Goal: Task Accomplishment & Management: Complete application form

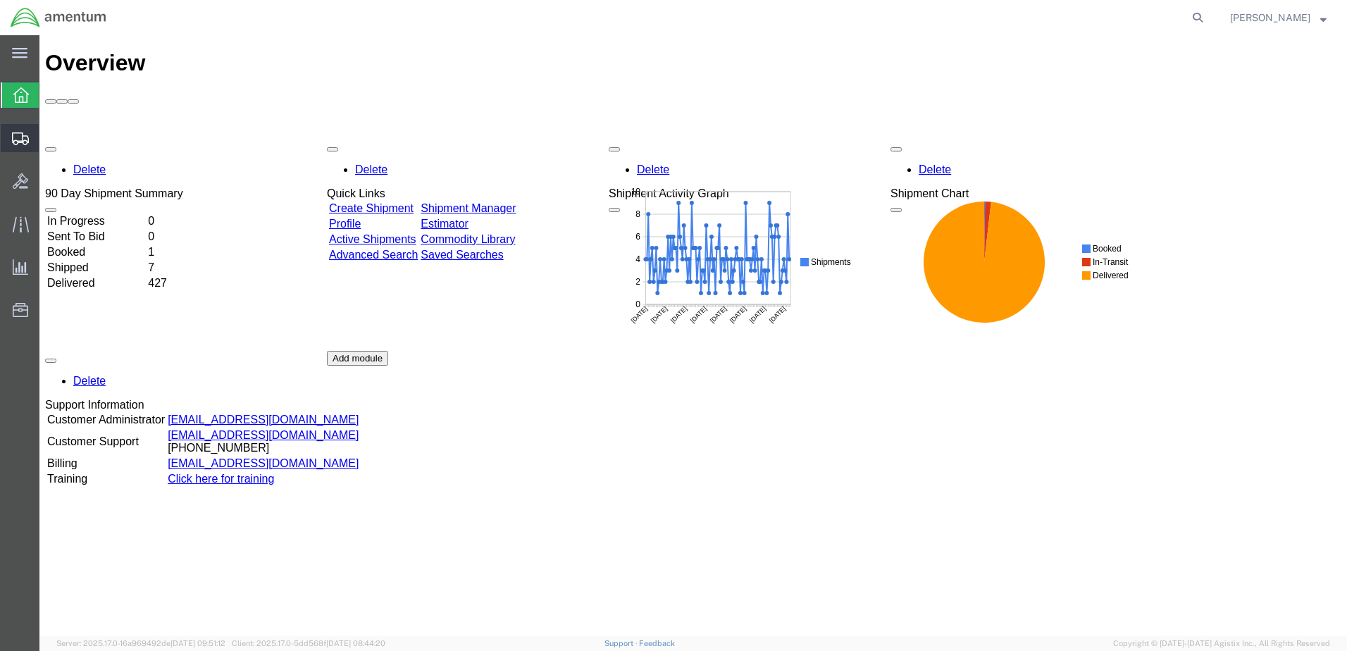
click at [0, 0] on span "Create Shipment" at bounding box center [0, 0] width 0 height 0
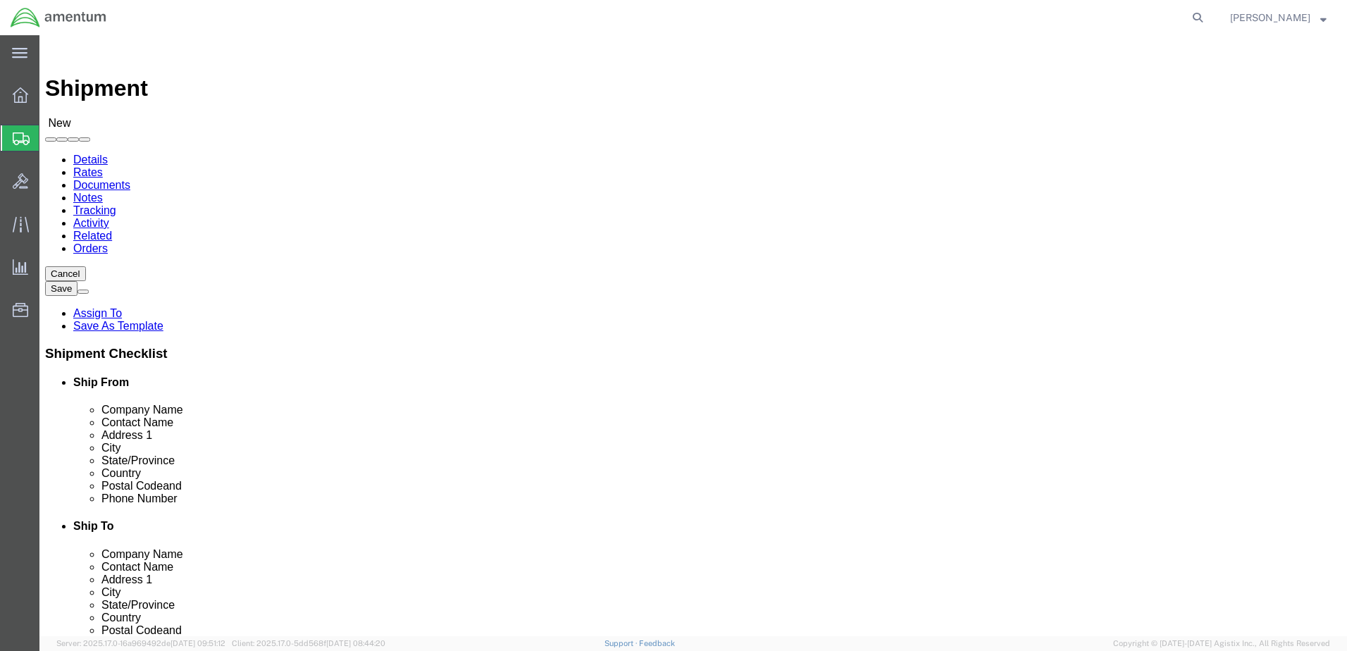
select select
click input "text"
type input "[PERSON_NAME]"
click p "- AMENTUM SERVICES - ([PERSON_NAME]) [STREET_ADDRESS][PERSON_NAME]"
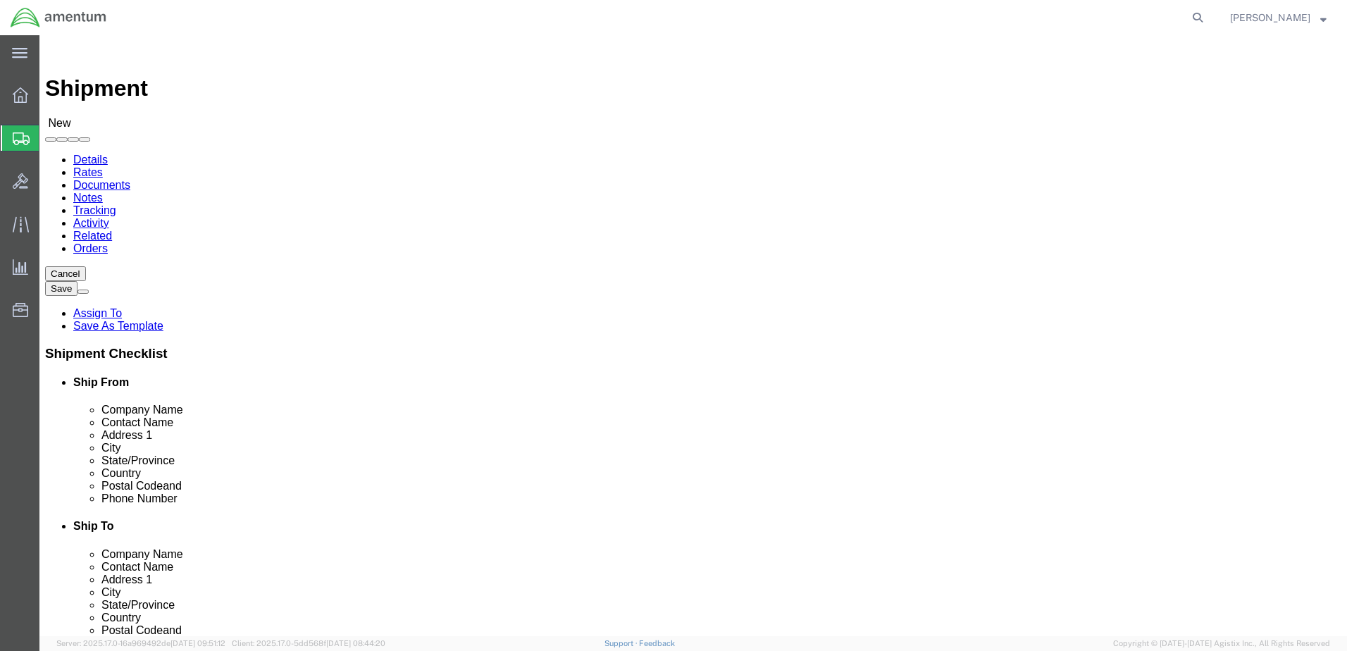
select select "FL"
type input "[PERSON_NAME]"
click input "text"
type input "POTTER"
click p "- AMENTUM SERVICE, INC - ([PERSON_NAME]) [STREET_ADDRESS][US_STATE]"
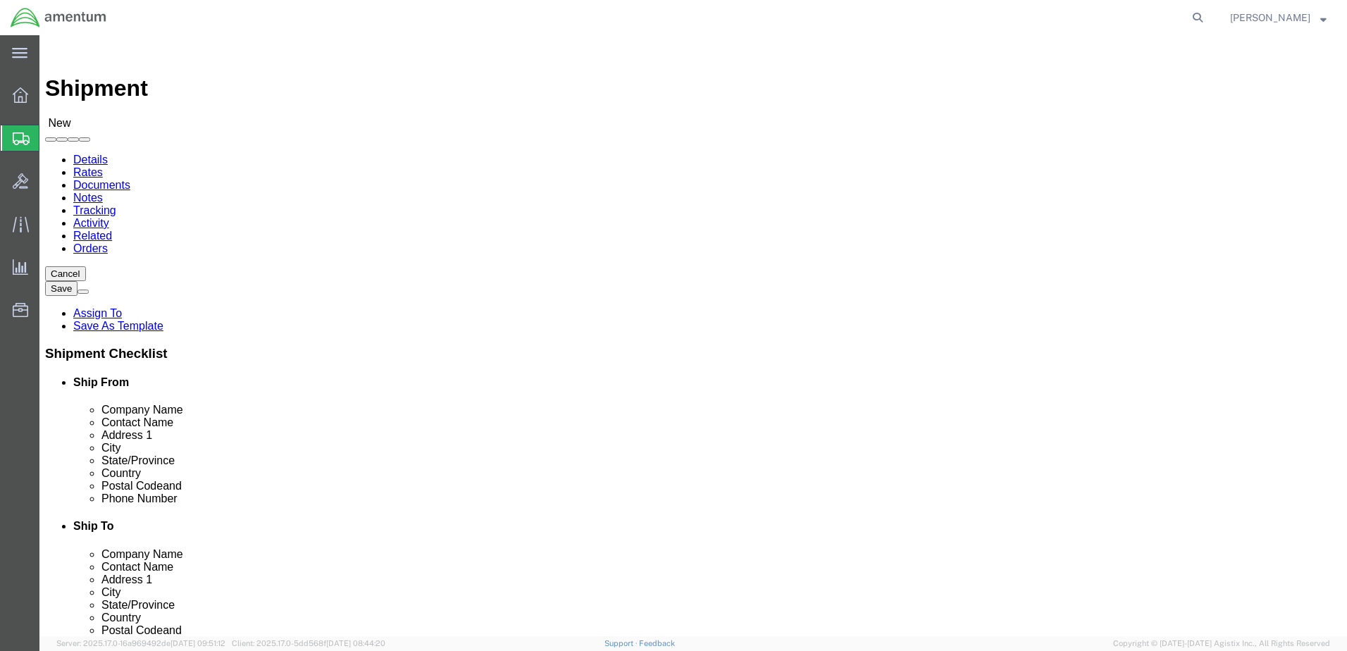
select select "VA"
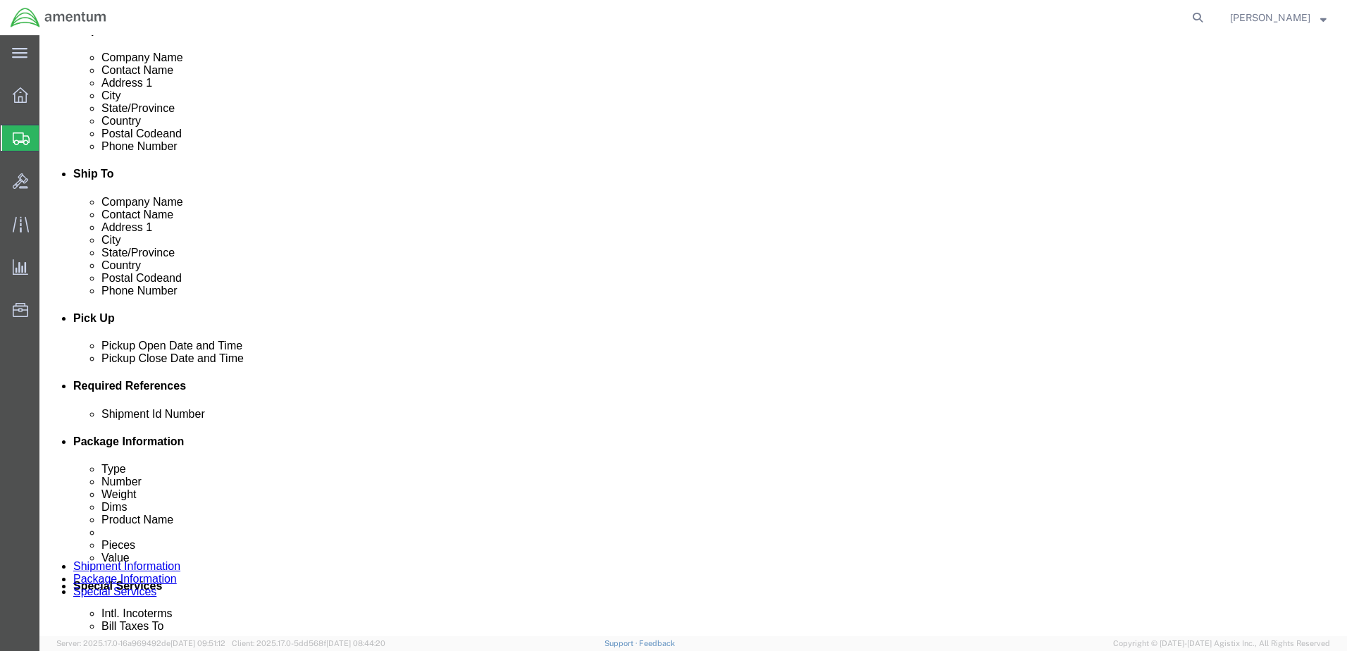
scroll to position [423, 0]
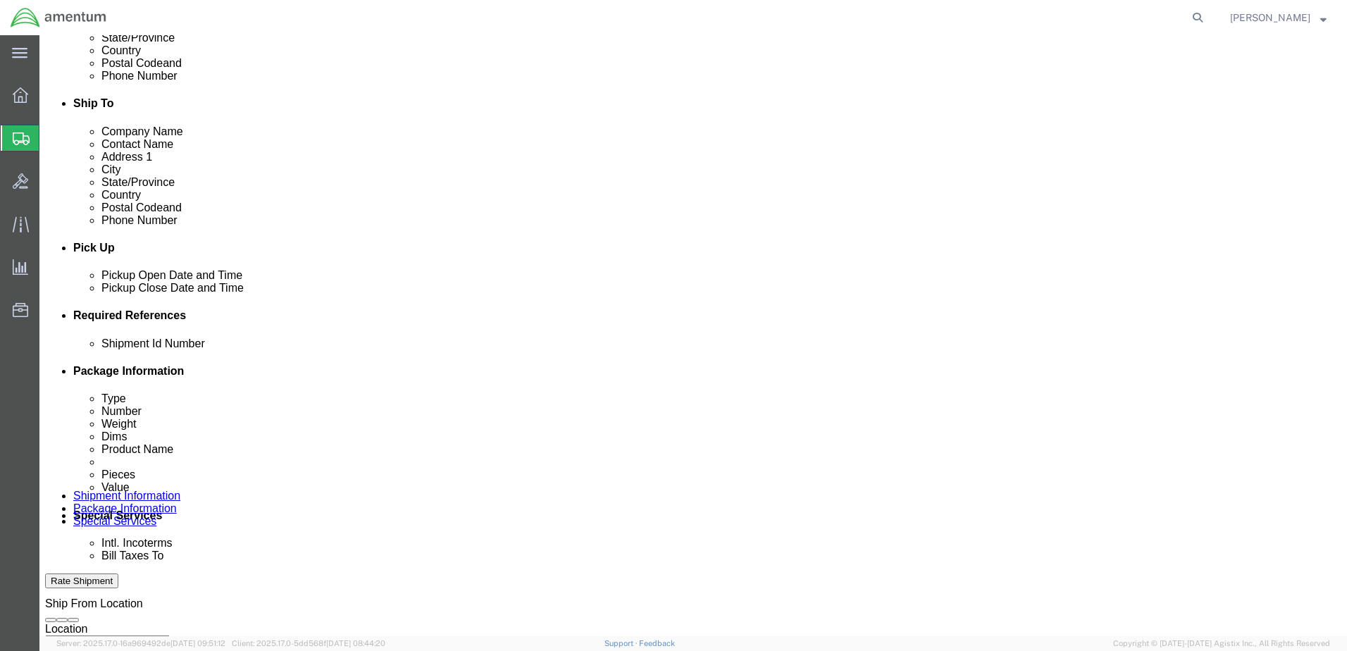
type input "[PERSON_NAME]"
click button "Add reference"
click div "[DATE] 12:00 PM"
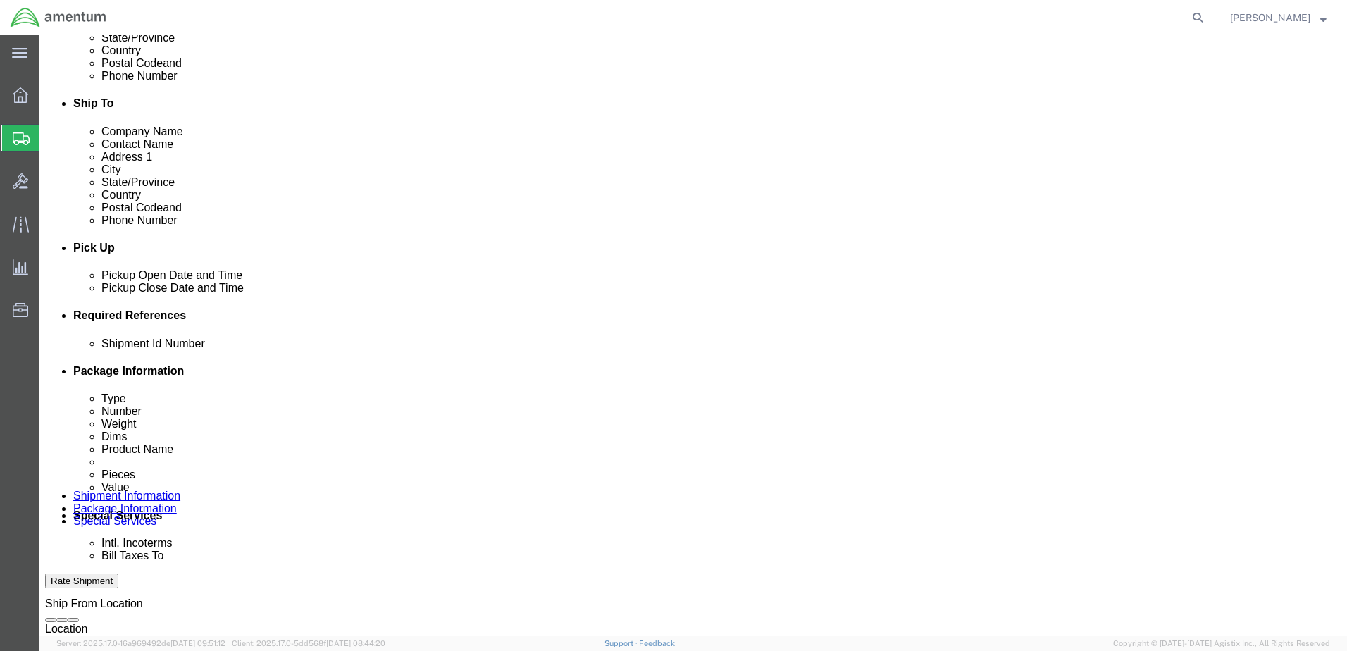
type input "3:00 PM"
drag, startPoint x: 438, startPoint y: 564, endPoint x: 482, endPoint y: 552, distance: 45.8
click button "Apply"
click div
click input "4:00 PM"
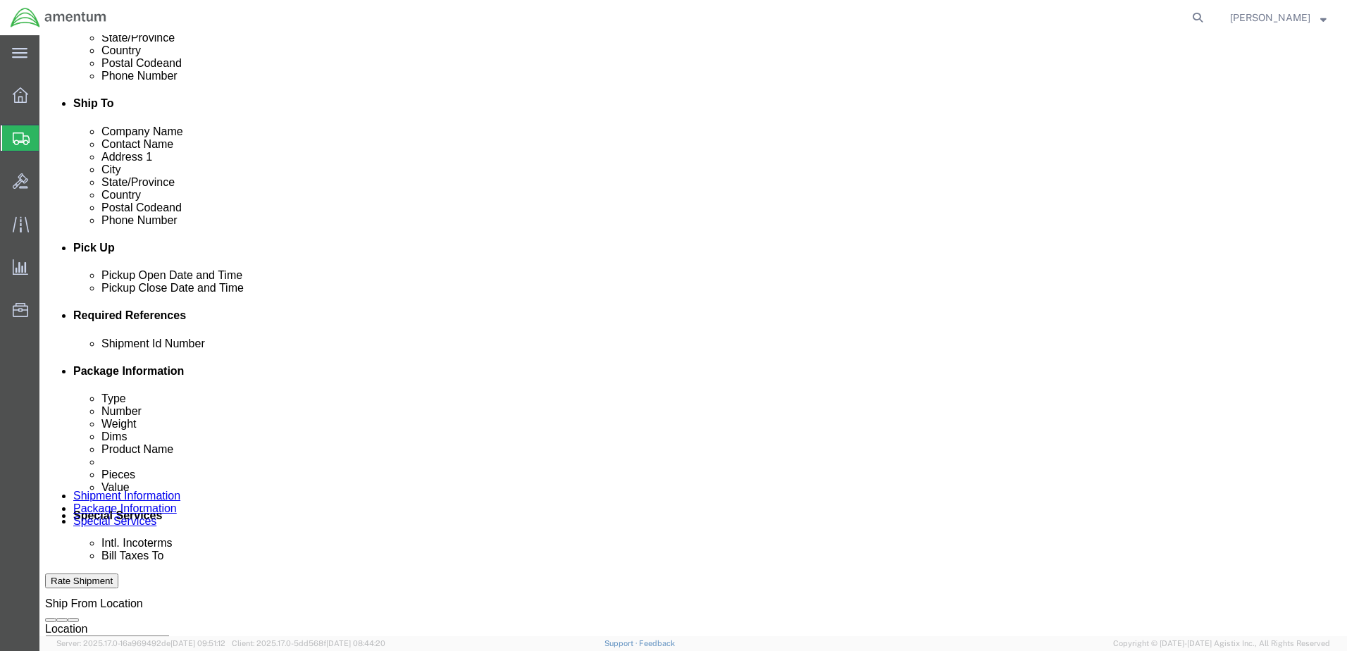
type input "7:00 AM"
click button "Apply"
click div
type input "3:00 PM"
click button "Apply"
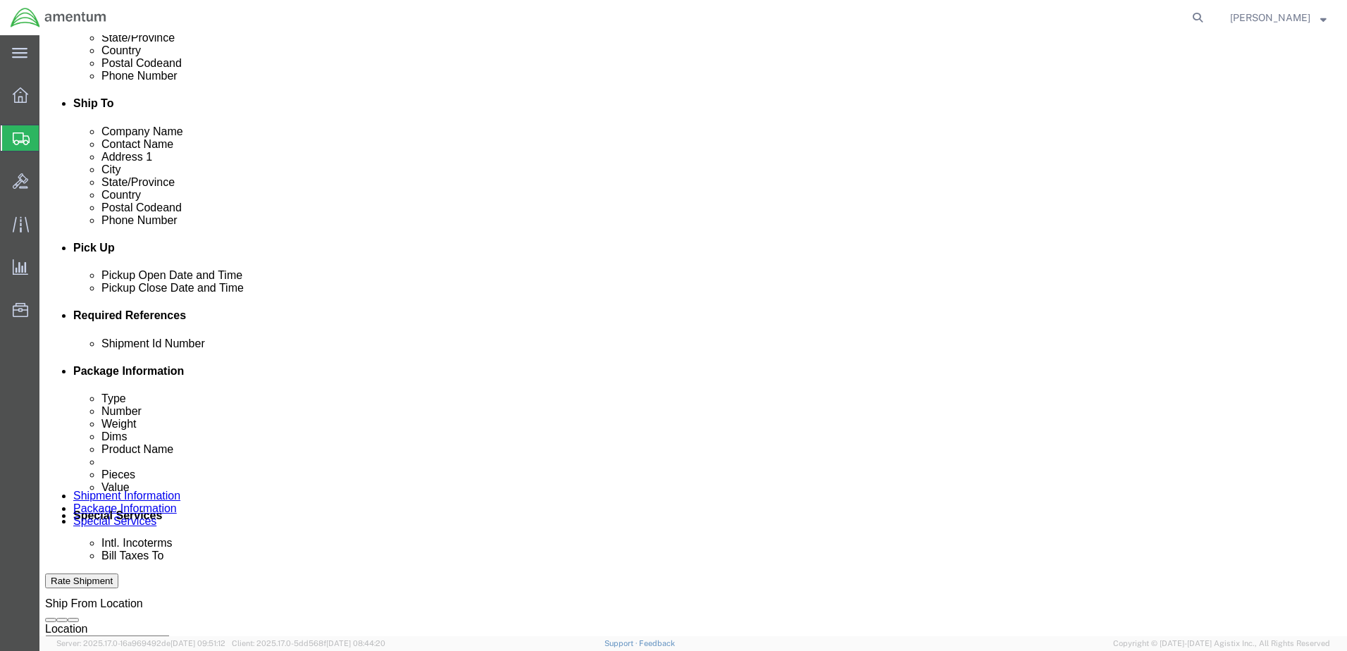
click select "Select Account Type Activity ID Airline Appointment Number ASN Batch Request # …"
select select "DEPT"
click select "Select Account Type Activity ID Airline Appointment Number ASN Batch Request # …"
select select "PROJNUM"
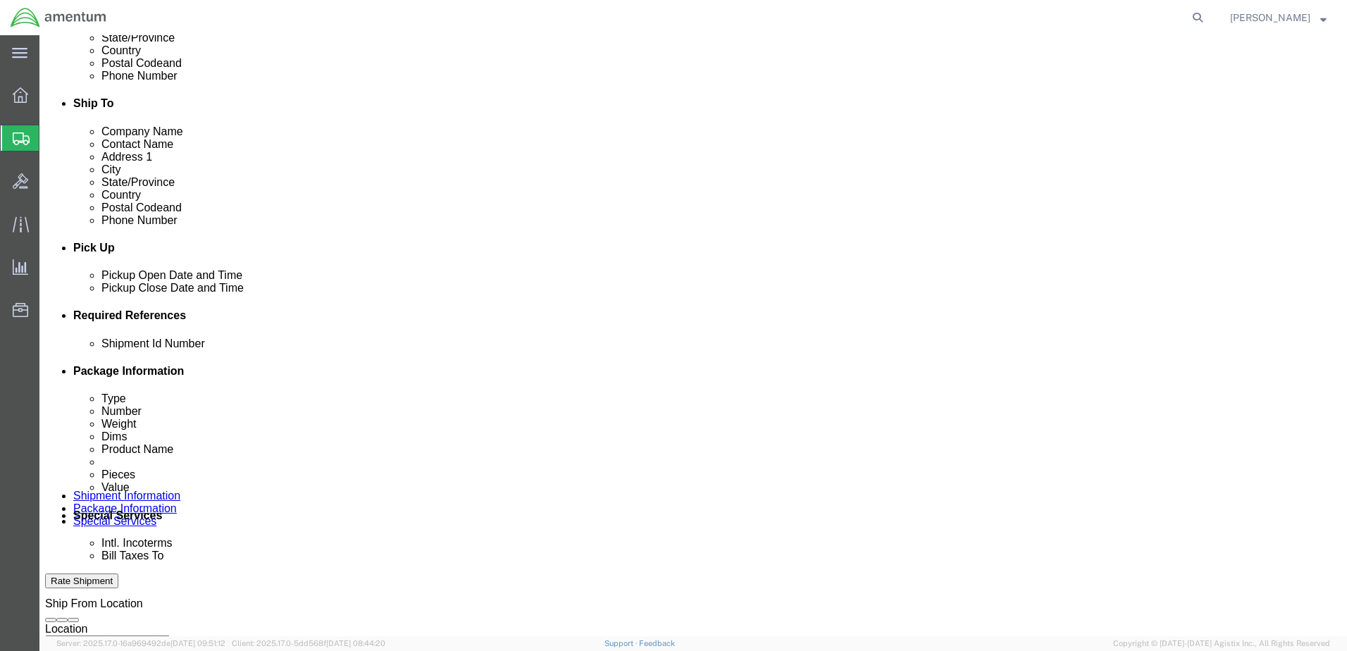
click select "Select Account Type Activity ID Airline Appointment Number ASN Batch Request # …"
select select "PCKSLIP"
click select "Select Account Type Activity ID Airline Appointment Number ASN Batch Request # …"
click input "text"
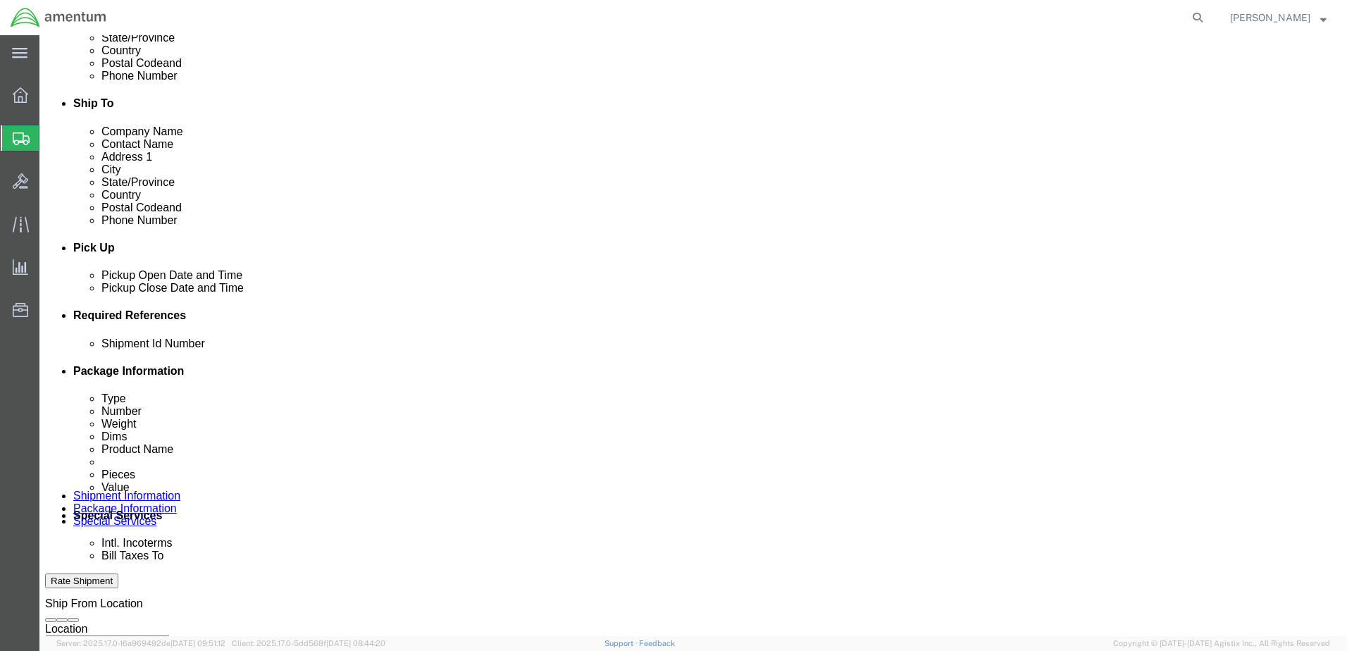
type input "6000"
click input "text"
type input "Y"
type input "T44"
click input "text"
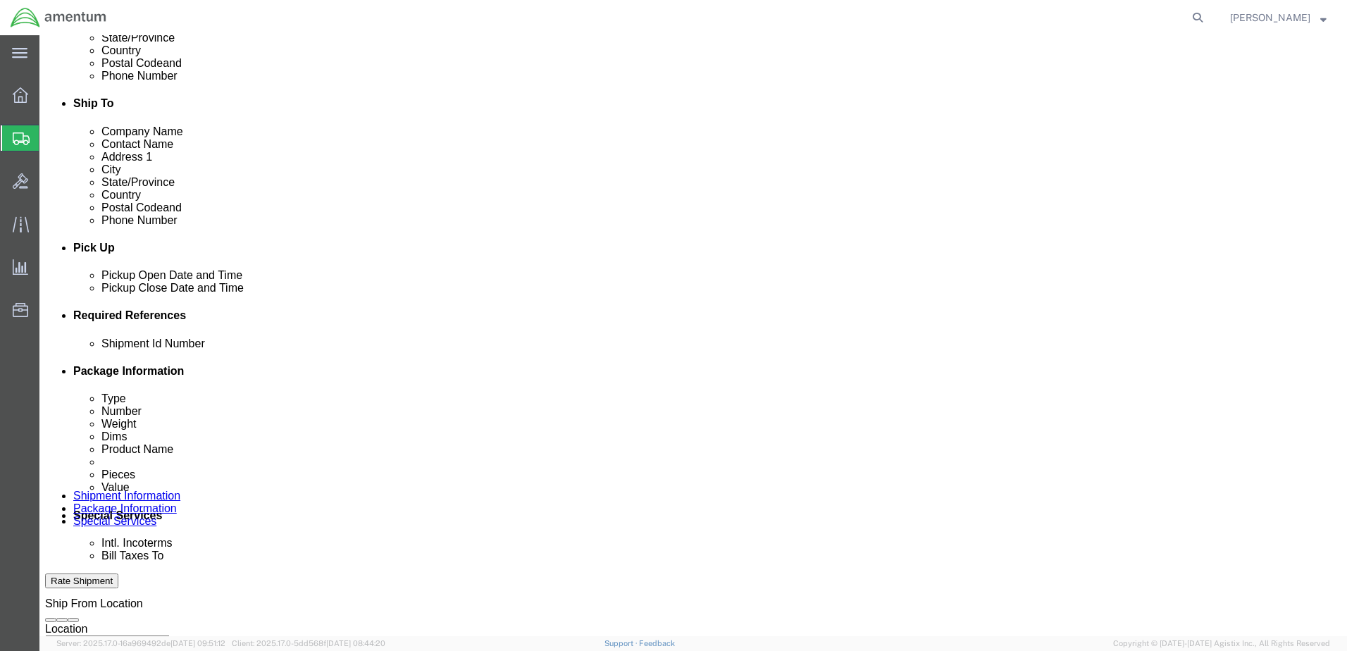
scroll to position [0, 22]
type input "6097.5.034.01.C.FS.0.23O.E00"
click input "text"
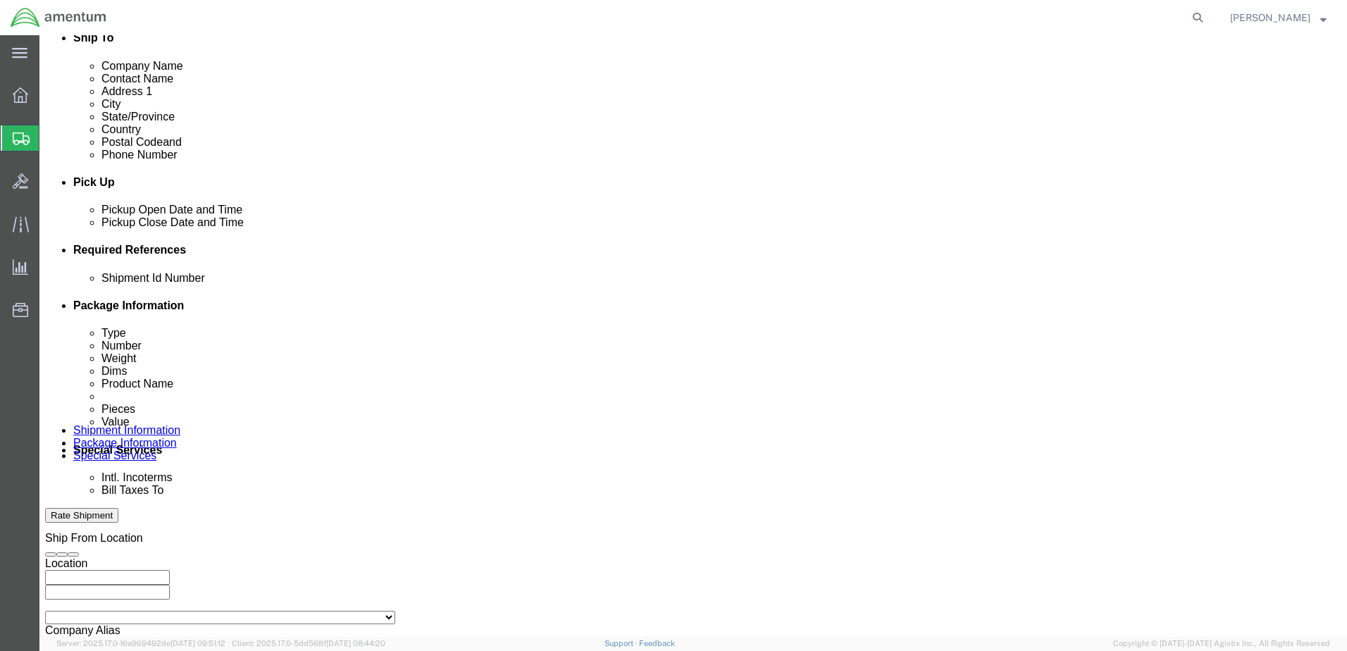
scroll to position [636, 0]
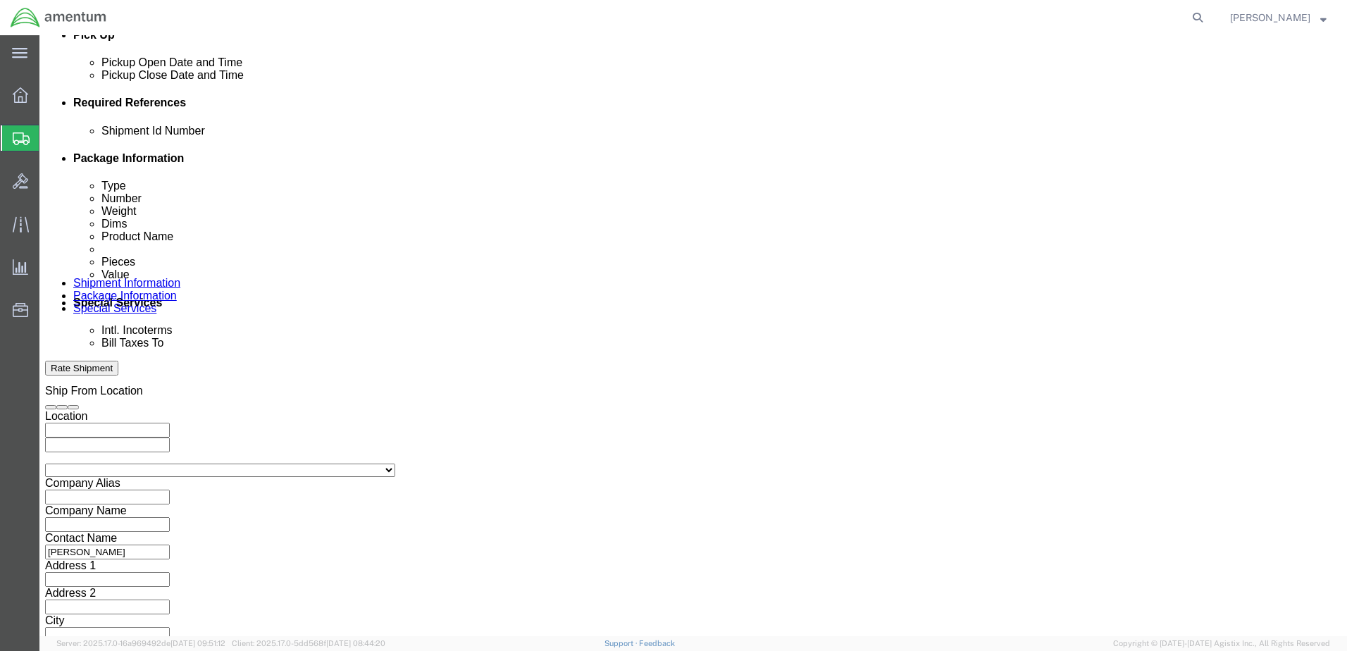
type input "157280"
click button "Continue"
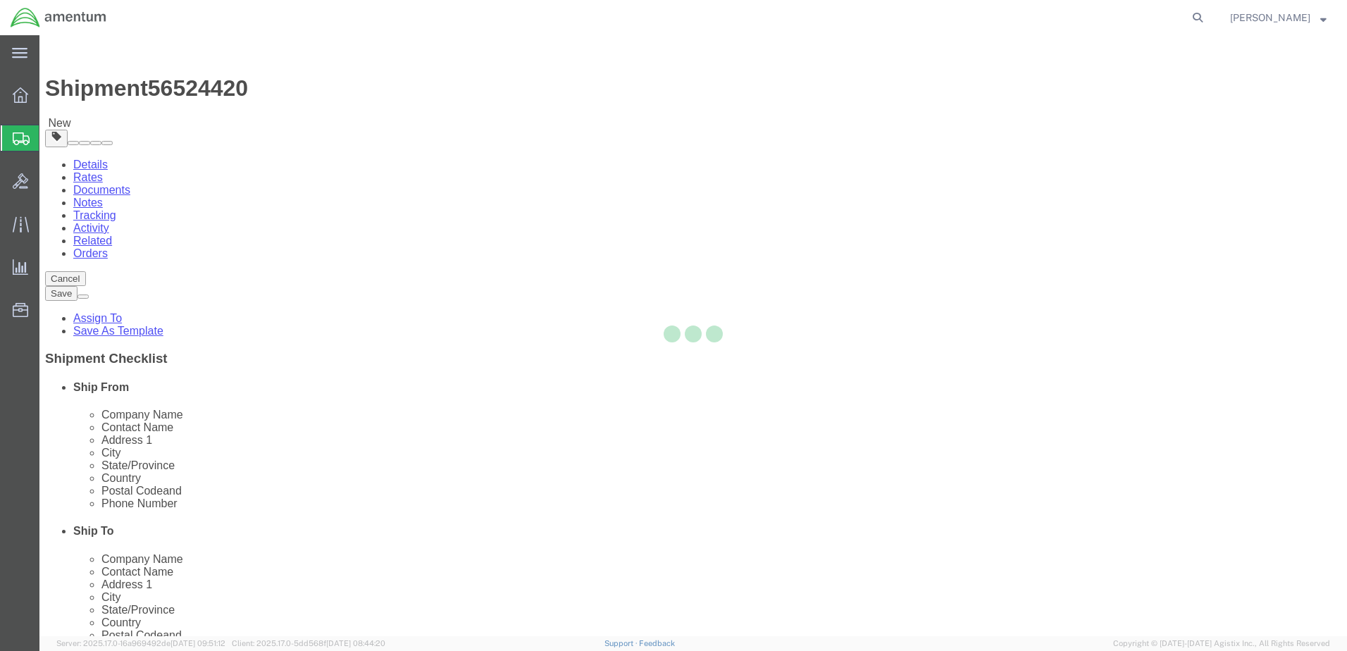
select select "CBOX"
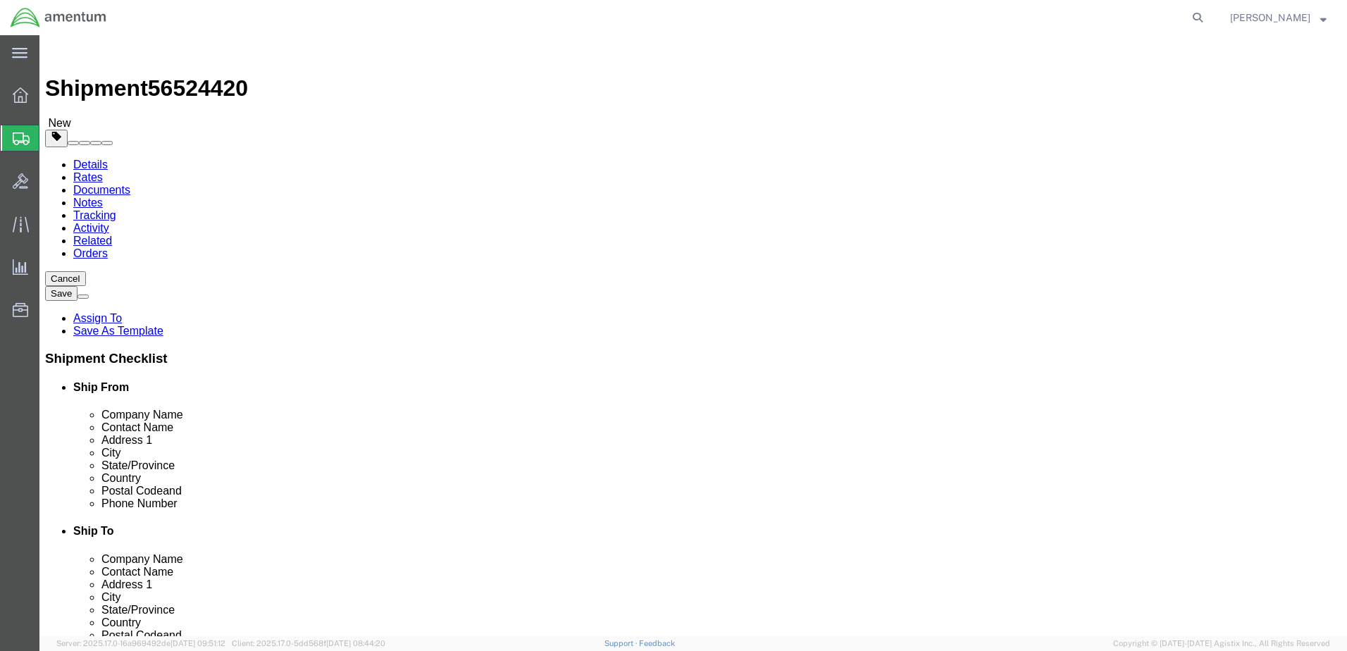
click input "text"
type input "20"
click input "0.00"
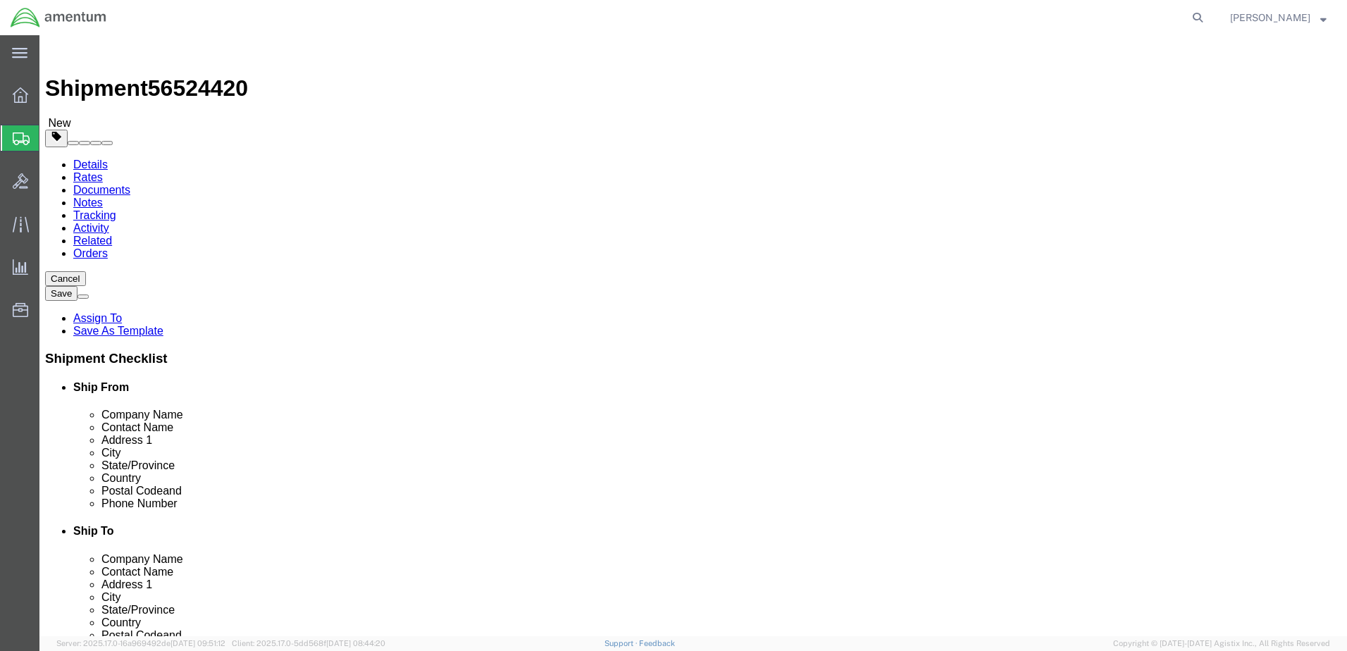
type input "63.00"
click link "Add Content"
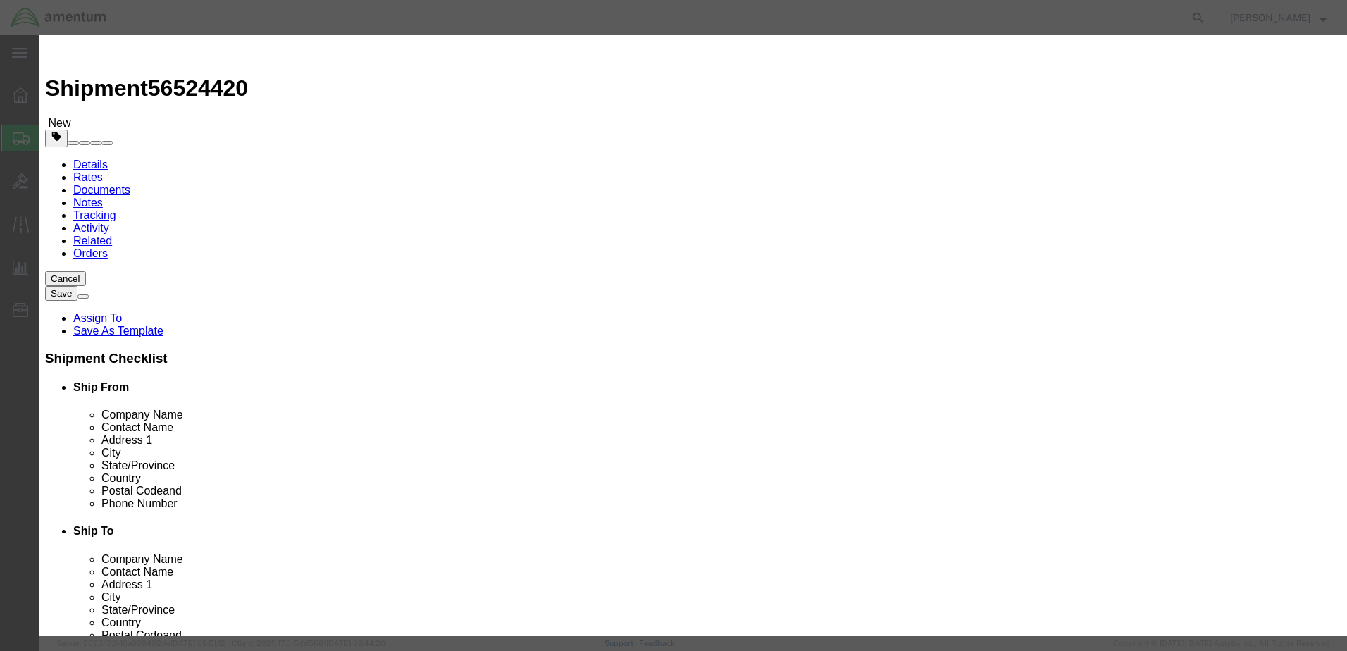
click input "text"
type input "A/C TIRES"
drag, startPoint x: 428, startPoint y: 136, endPoint x: 399, endPoint y: 147, distance: 31.4
click div "Product Name A/C TIRES Pieces 0 Select Bag Barrels 100Board Feet Bottle Box Bli…"
type input "2"
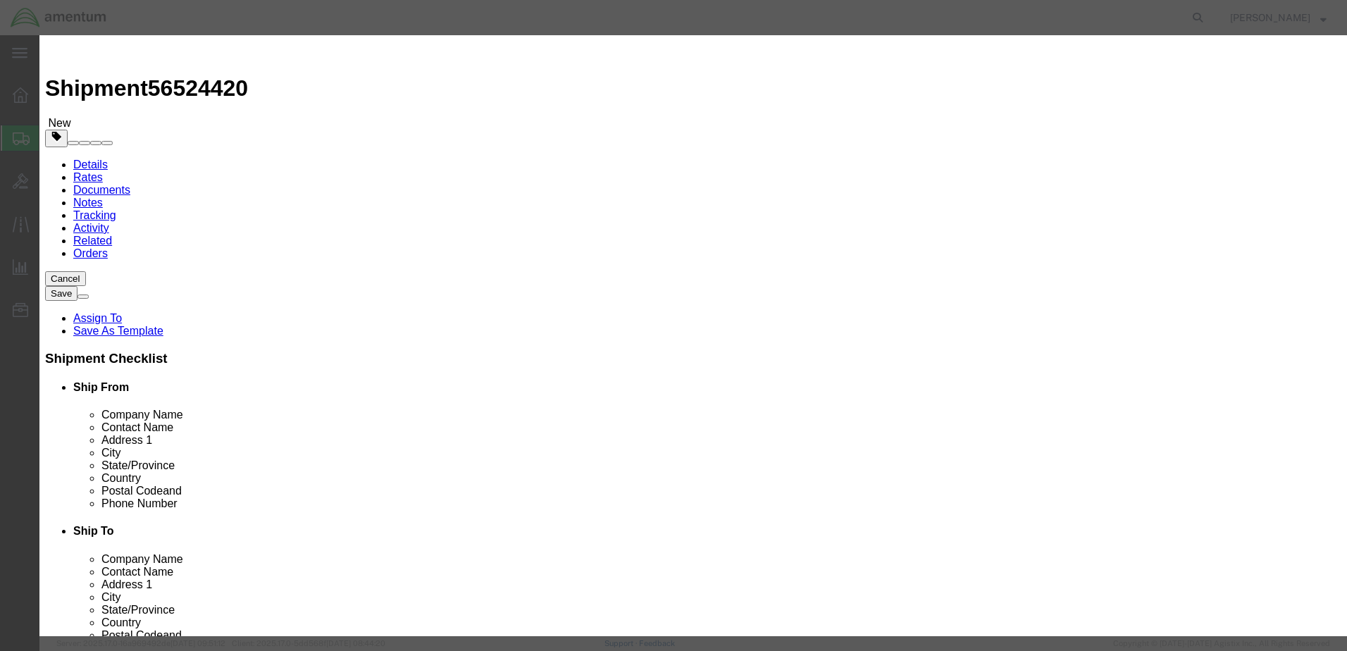
click input "text"
type input "2000"
click div "Product Name A/C TIRES Pieces 2 Select Bag Barrels 100Board Feet Bottle Box Bli…"
click button "Save & Close"
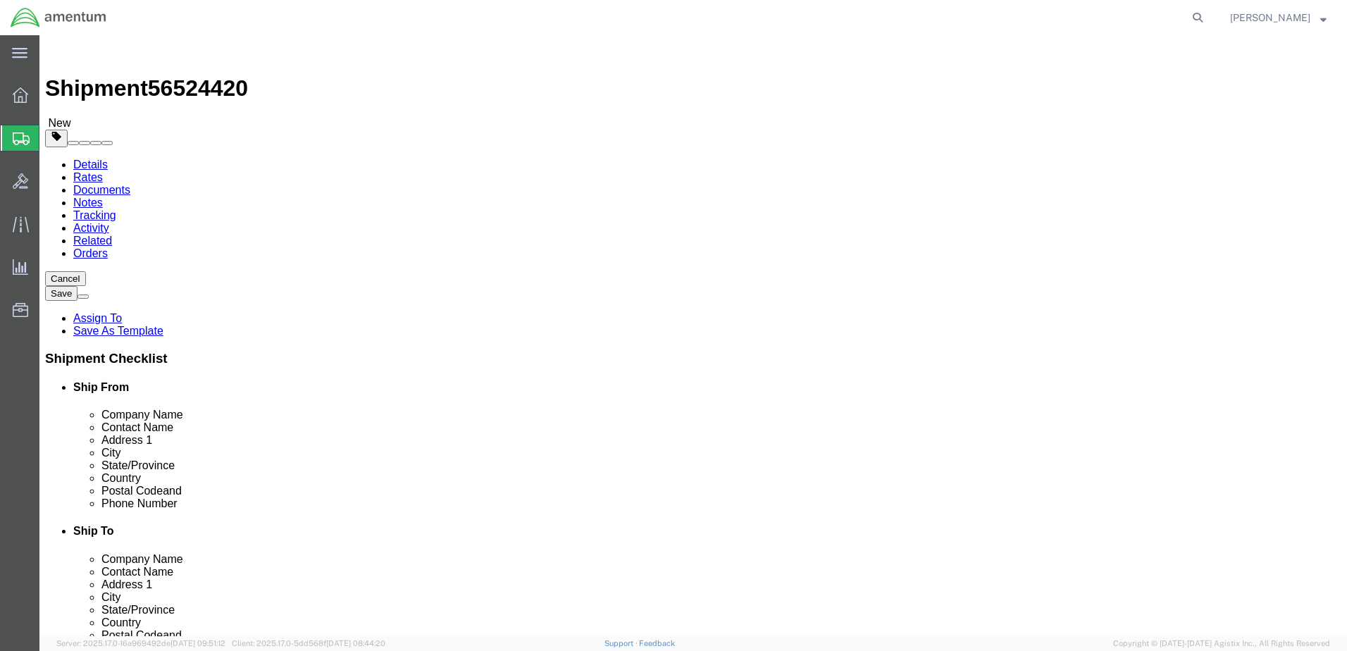
click link "Add Package"
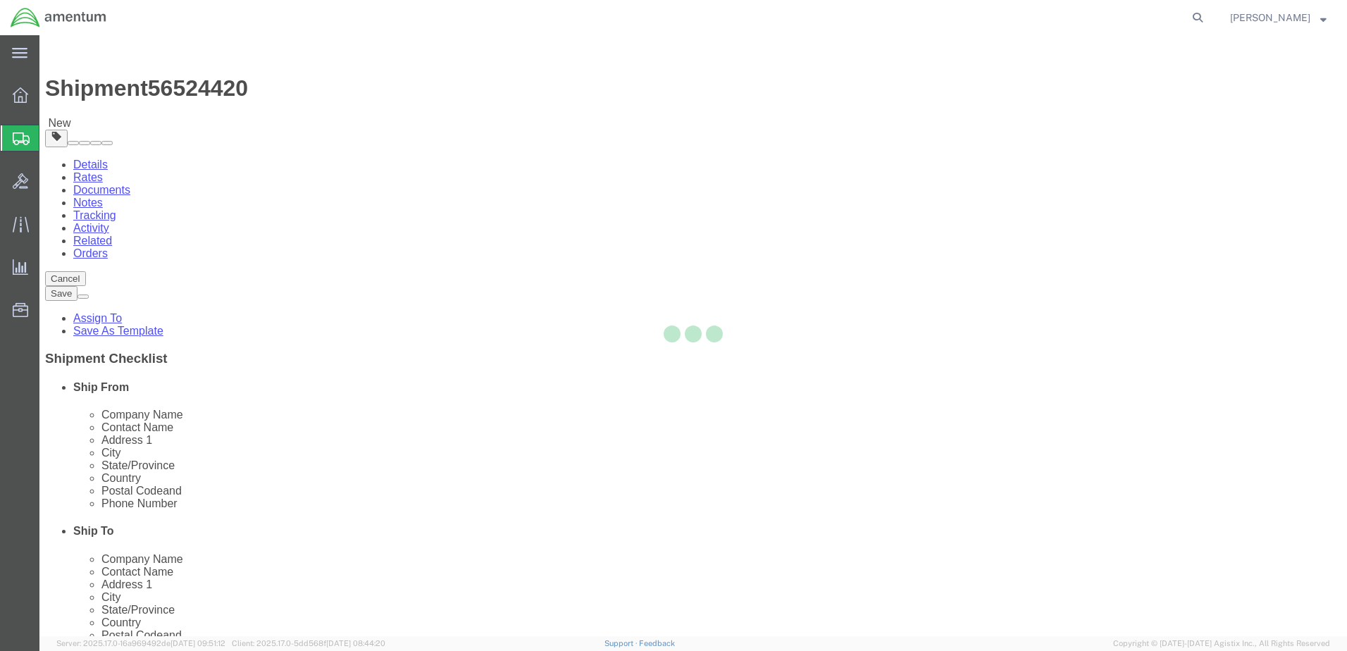
select select "CBOX"
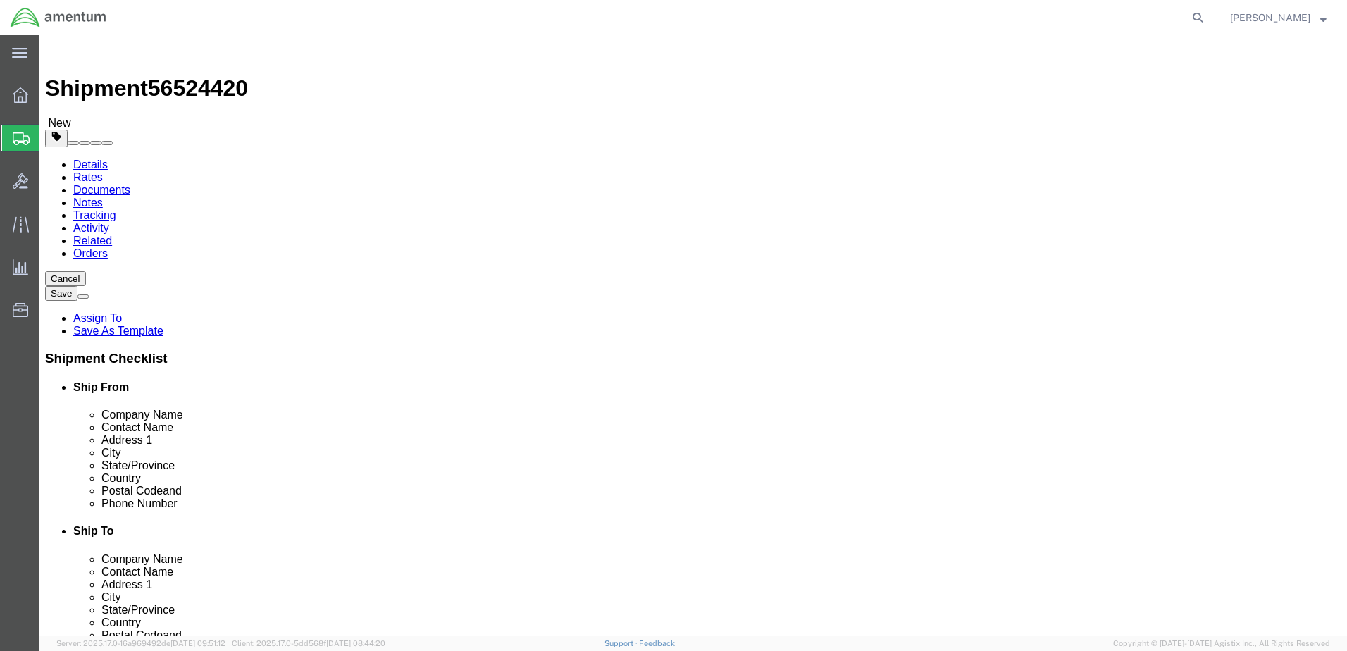
click input "text"
type input "20"
click input "0.00"
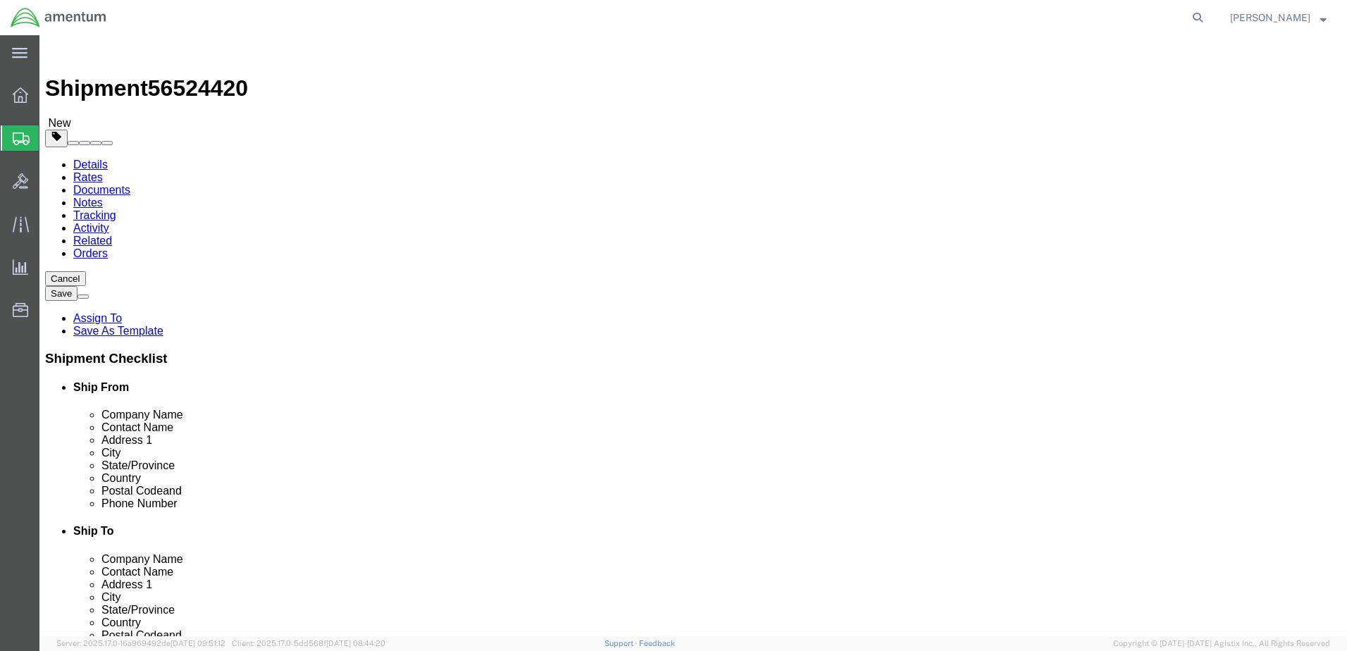
type input "62.00"
click link "Add Content"
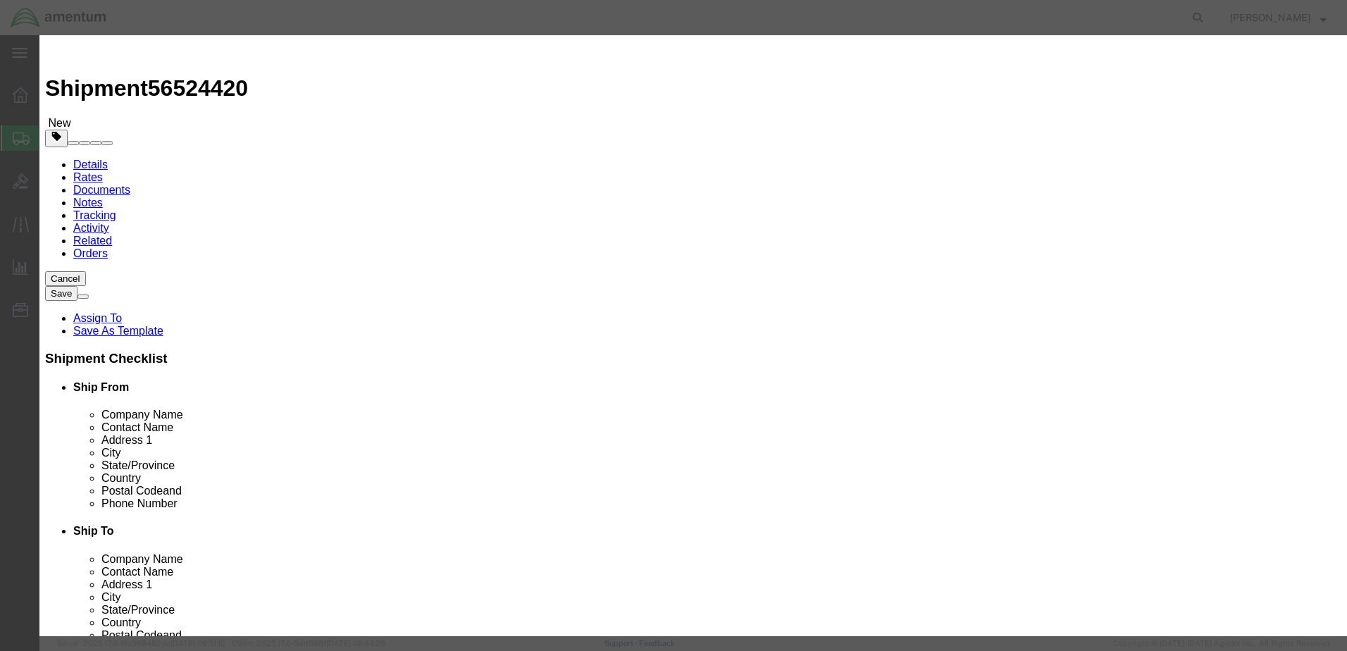
click input "text"
type input "MAIN TIRES"
drag, startPoint x: 426, startPoint y: 137, endPoint x: 383, endPoint y: 149, distance: 43.8
click div "Product Name MAIN TIRES MAI Pieces 0 Select Bag Barrels 100Board Feet Bottle Bo…"
type input "2"
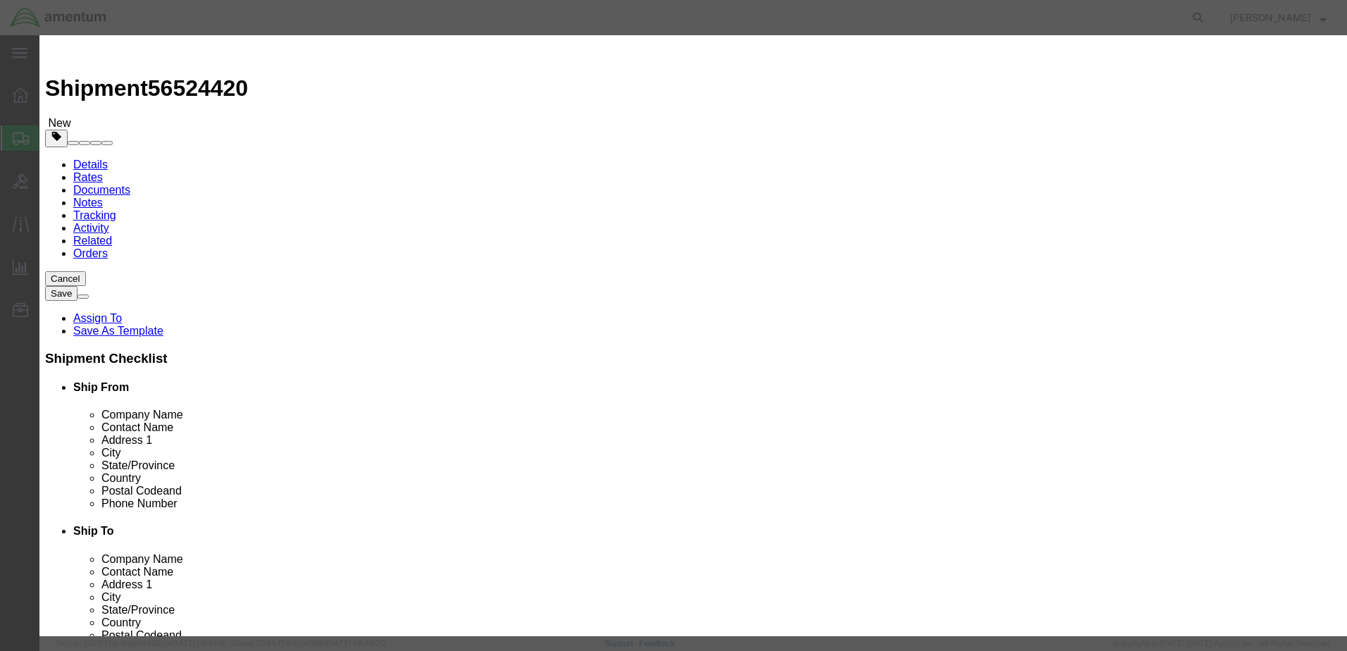
click div "Product Name MAIN TIRES MAI Pieces 2 Select Bag Barrels 100Board Feet Bottle Bo…"
click input "text"
type input "2000"
click button "Save & Close"
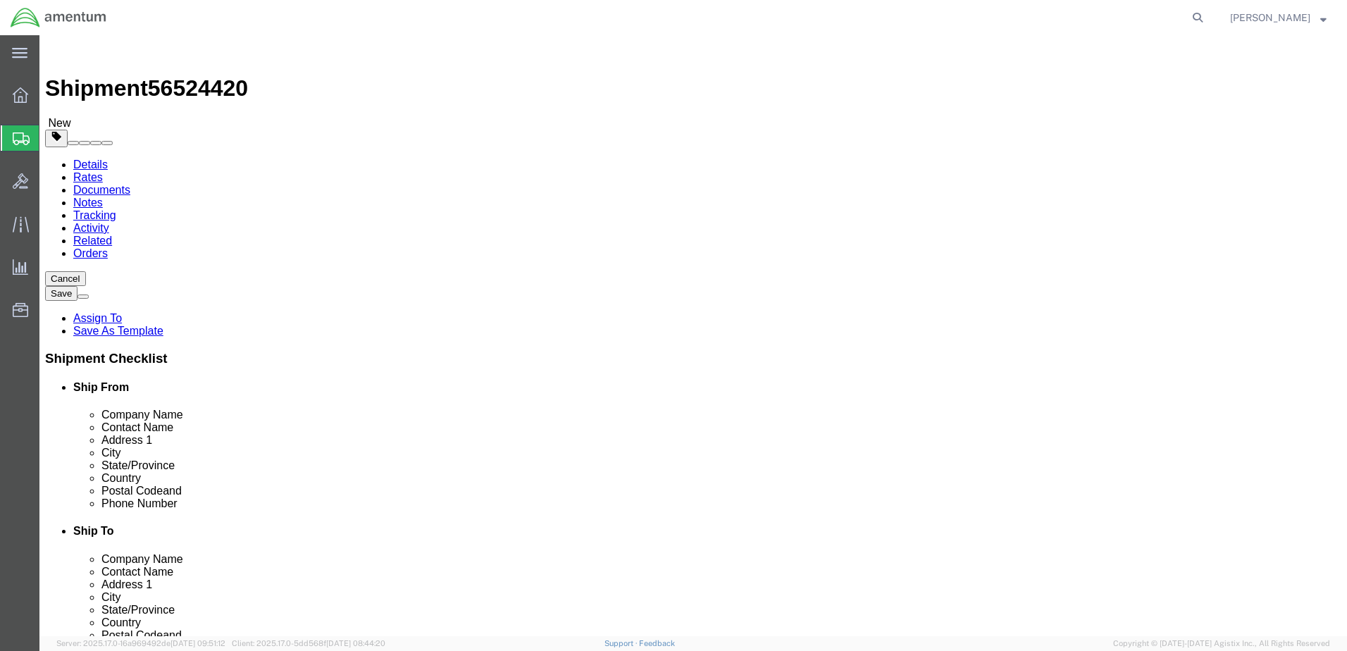
scroll to position [115, 0]
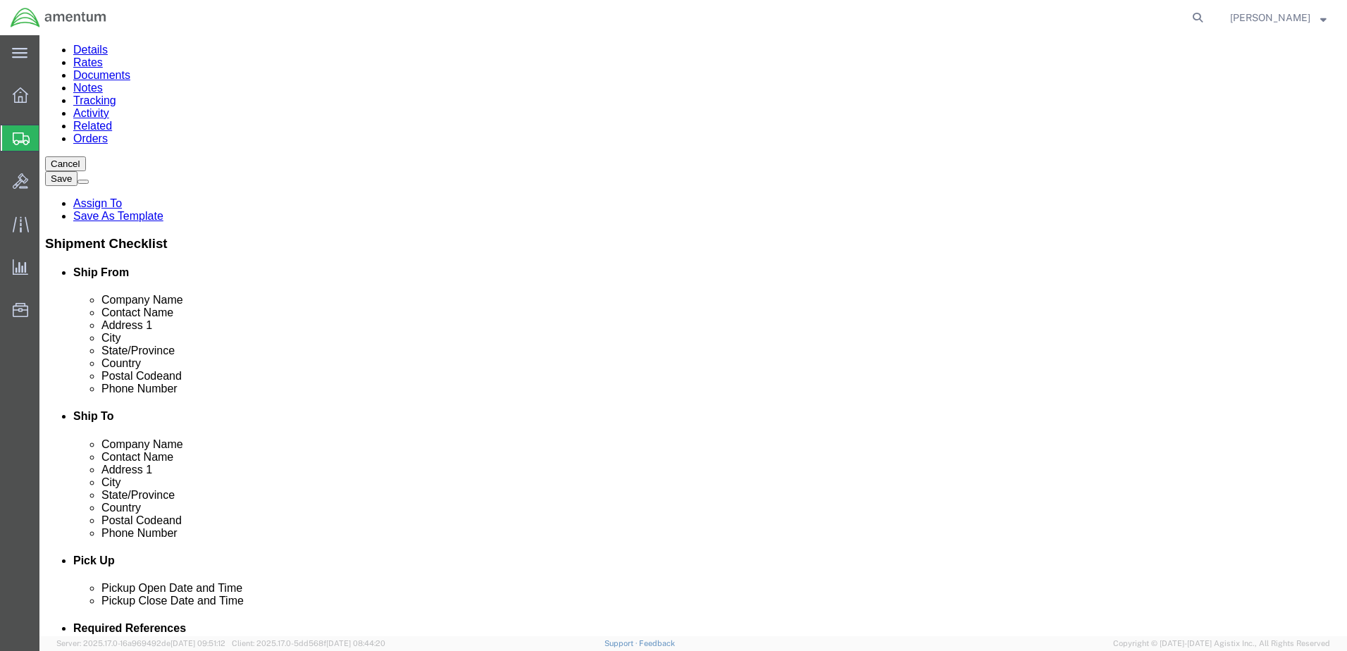
click link "Add Package"
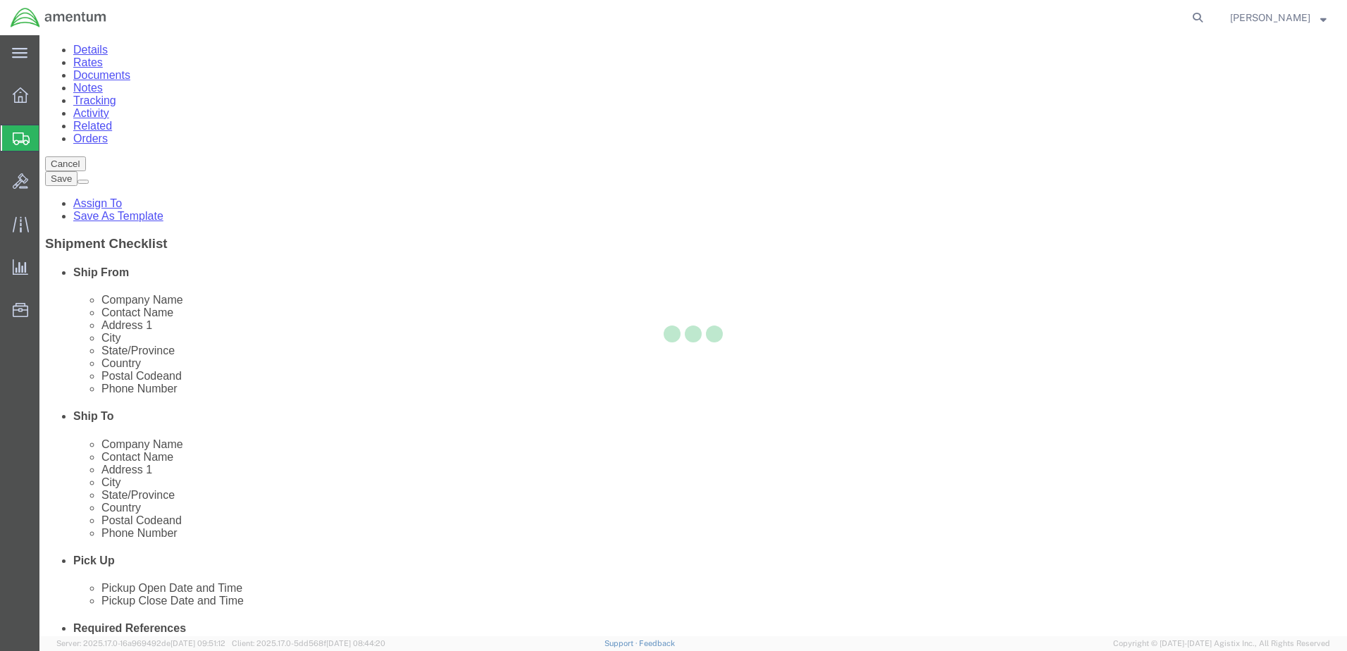
scroll to position [0, 0]
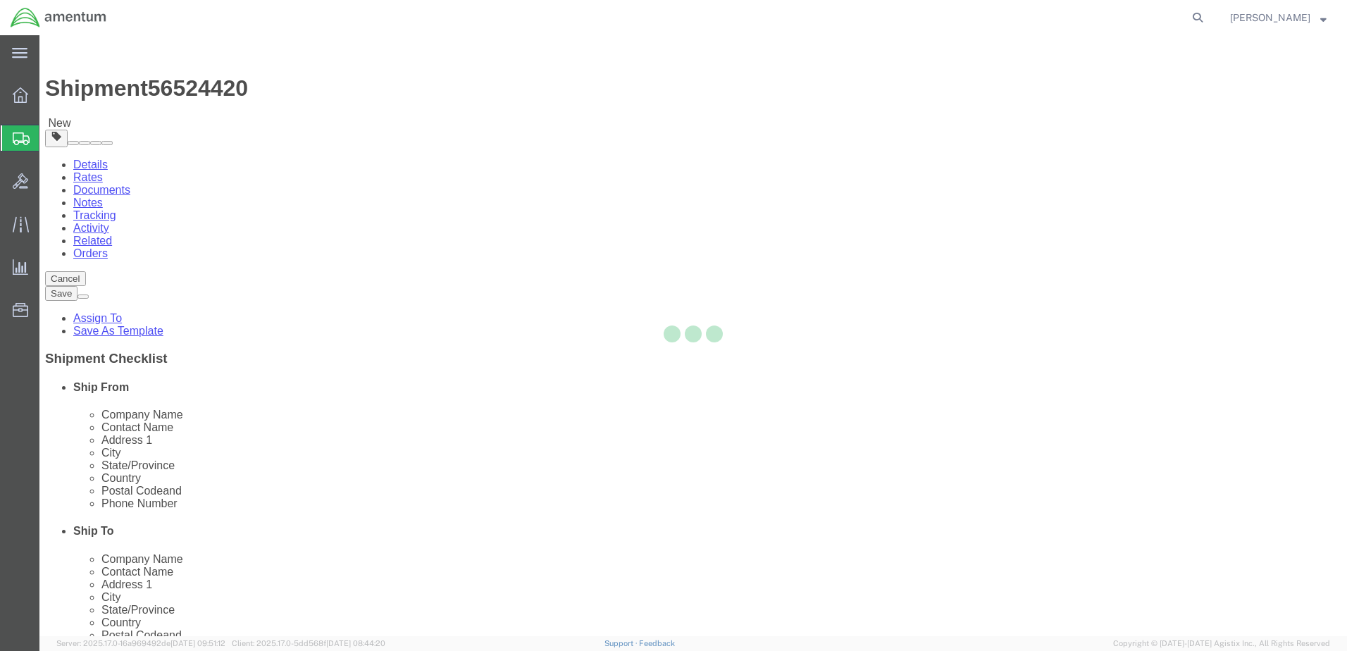
select select "CBOX"
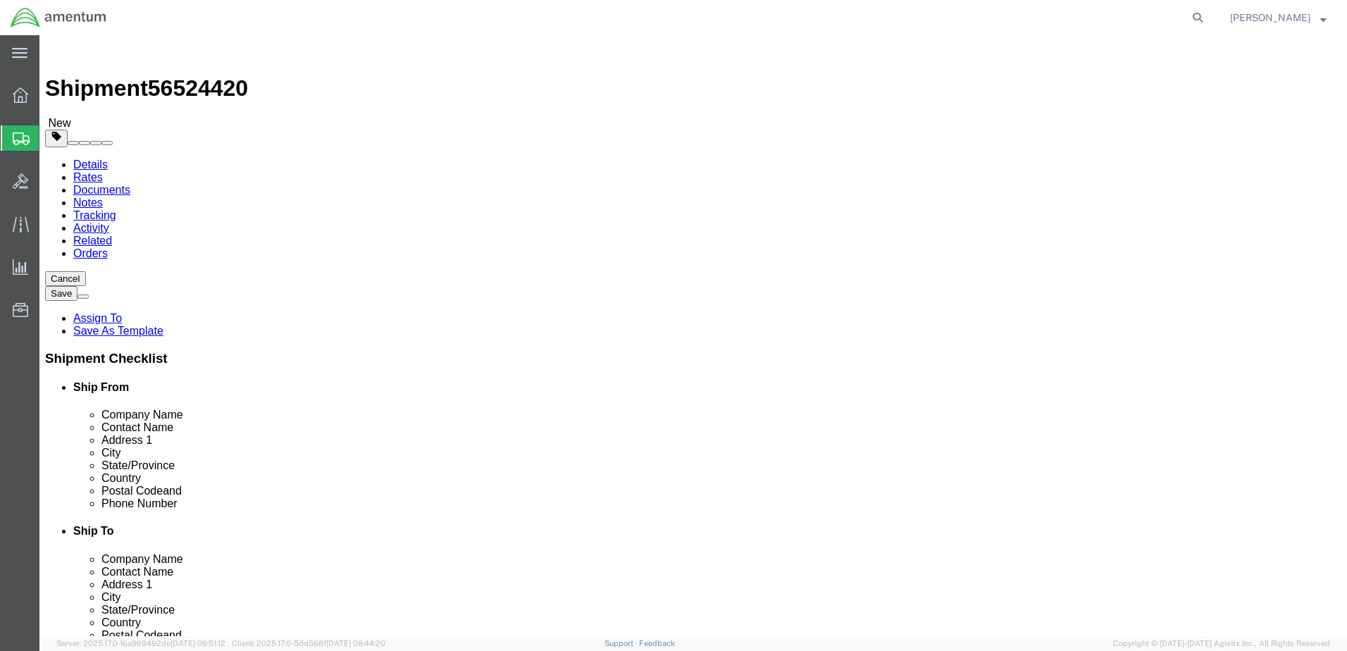
scroll to position [211, 0]
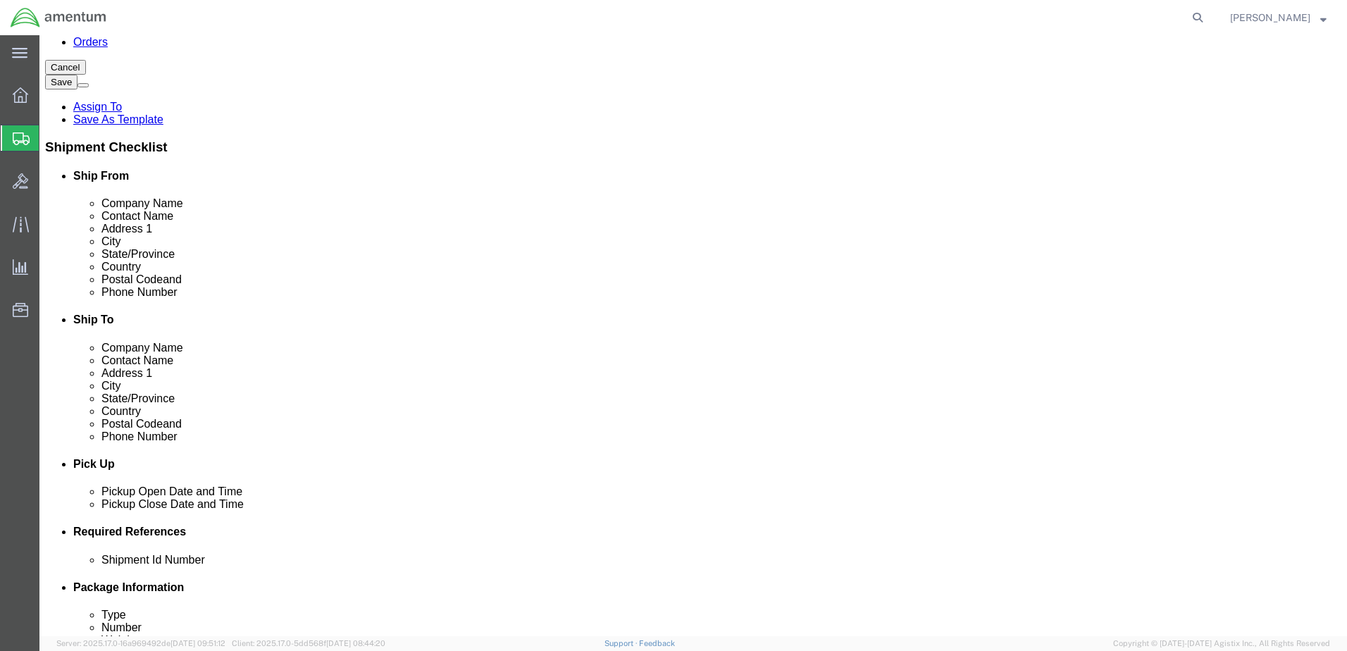
click input "text"
type input "18"
type input "17"
type input "12"
click input "0.00"
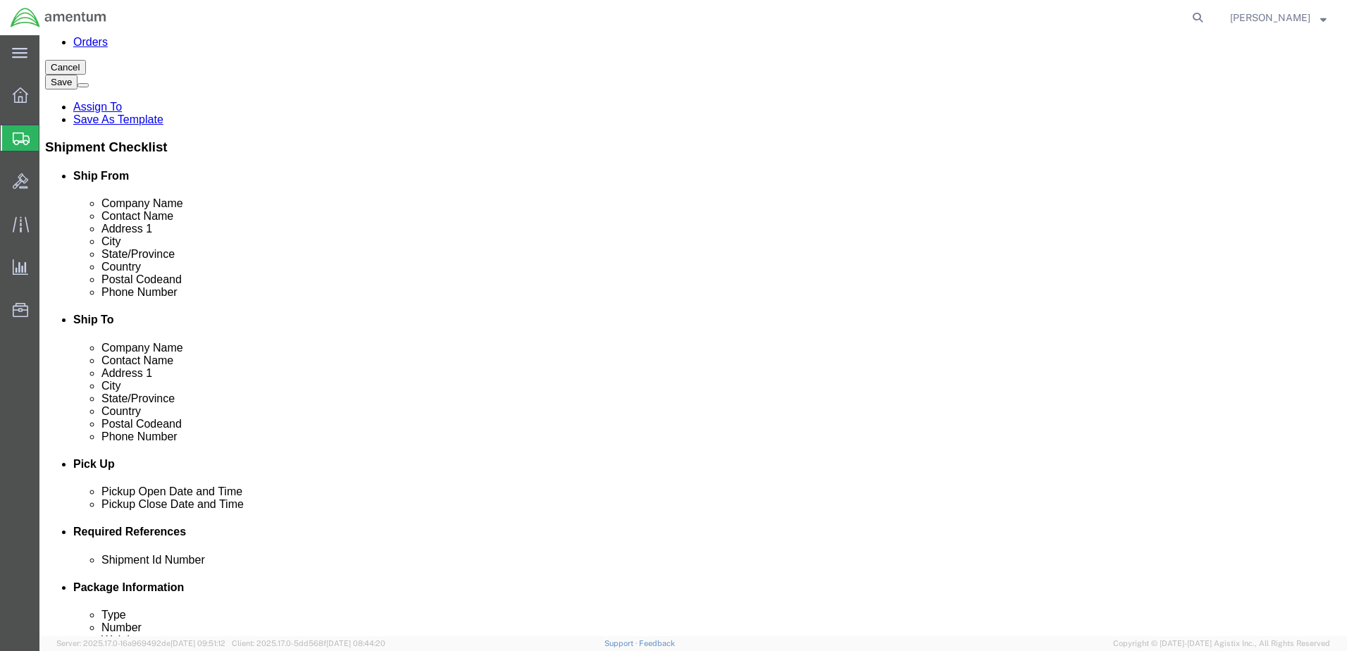
type input "15.00"
click link "Add Content"
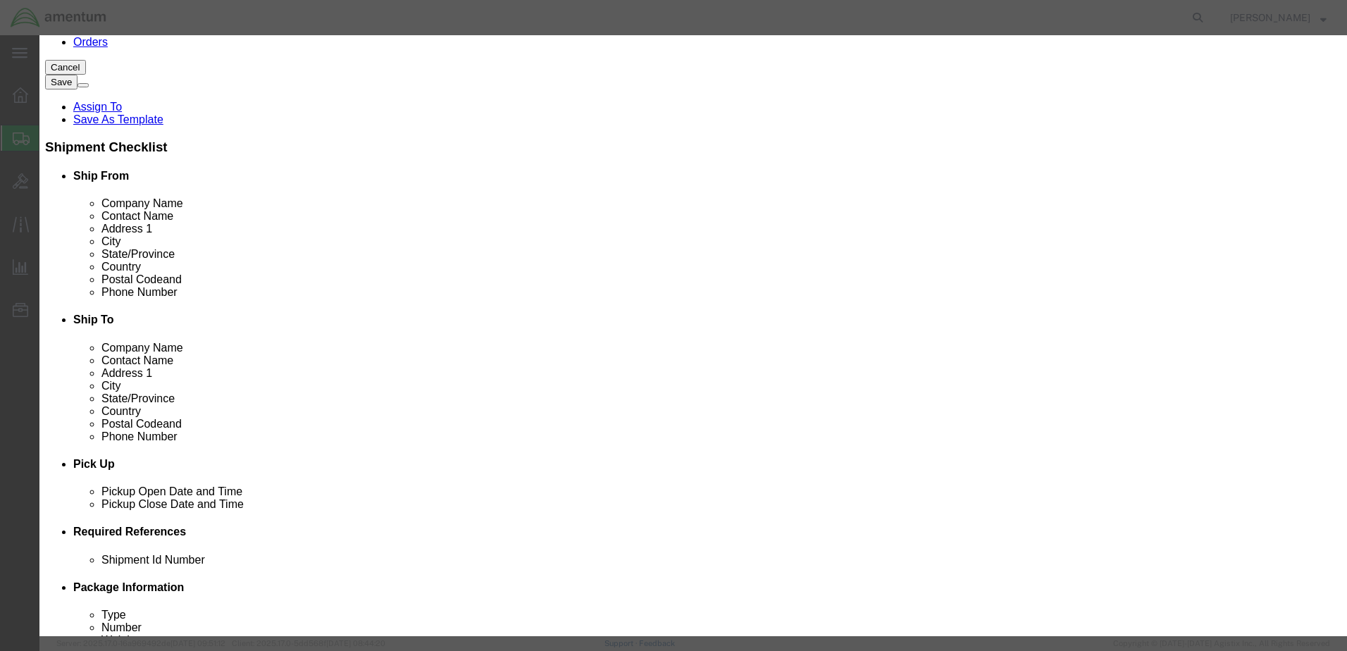
click input "text"
type input "A/C PARTS"
click div "Commodity library"
drag, startPoint x: 438, startPoint y: 139, endPoint x: 393, endPoint y: 140, distance: 45.1
click div "Pieces 0 Select Bag Barrels 100Board Feet Bottle Box Blister Pack Carats Can Ca…"
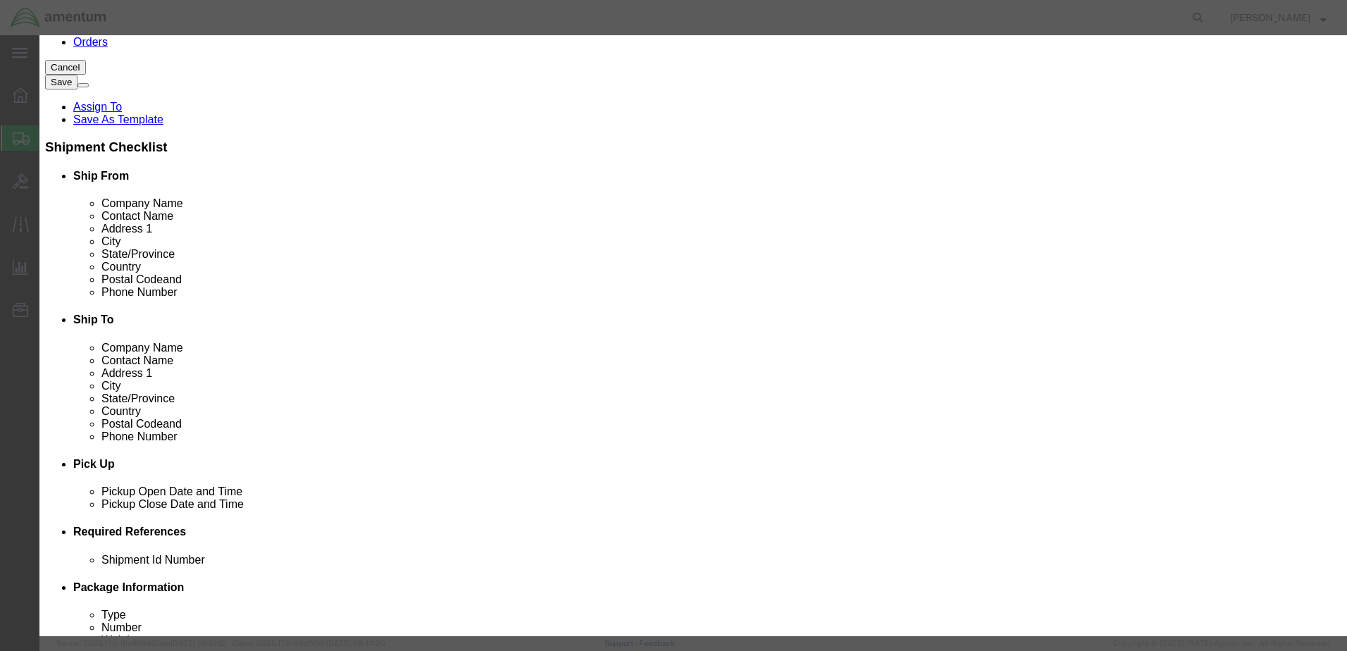
type input "2"
click input "text"
type input "8000"
click button "Save & Close"
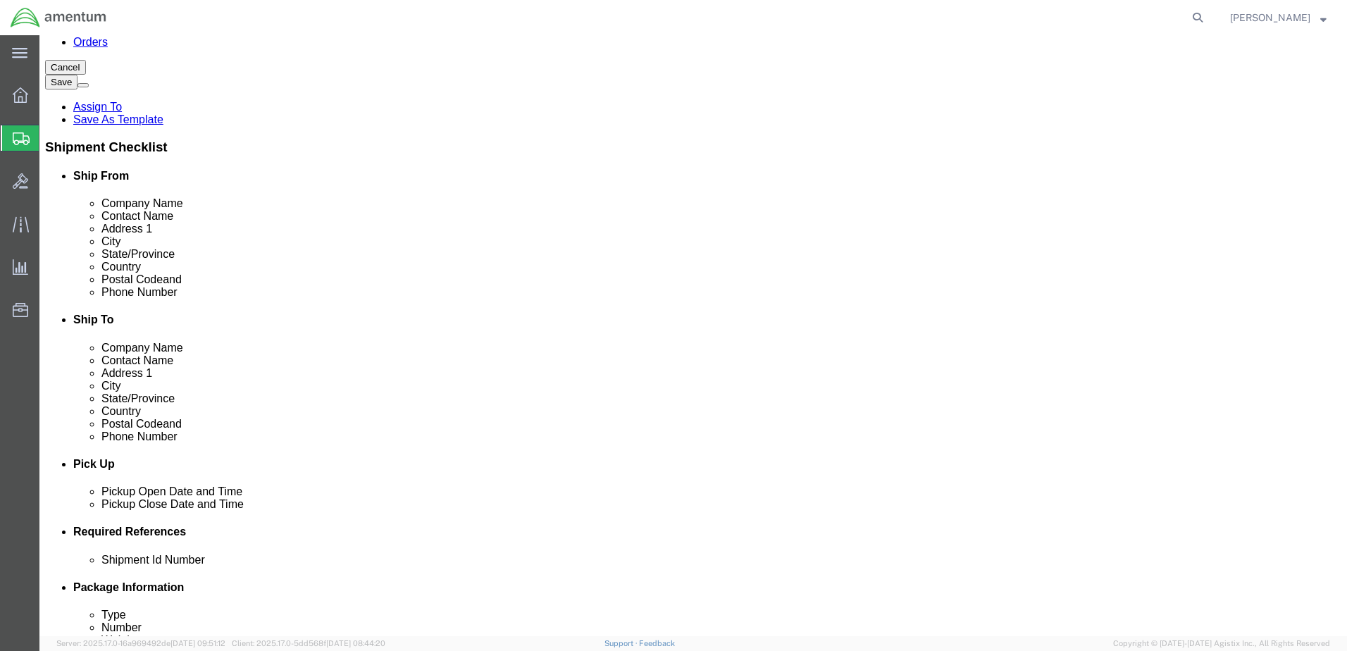
click button "Rate Shipment"
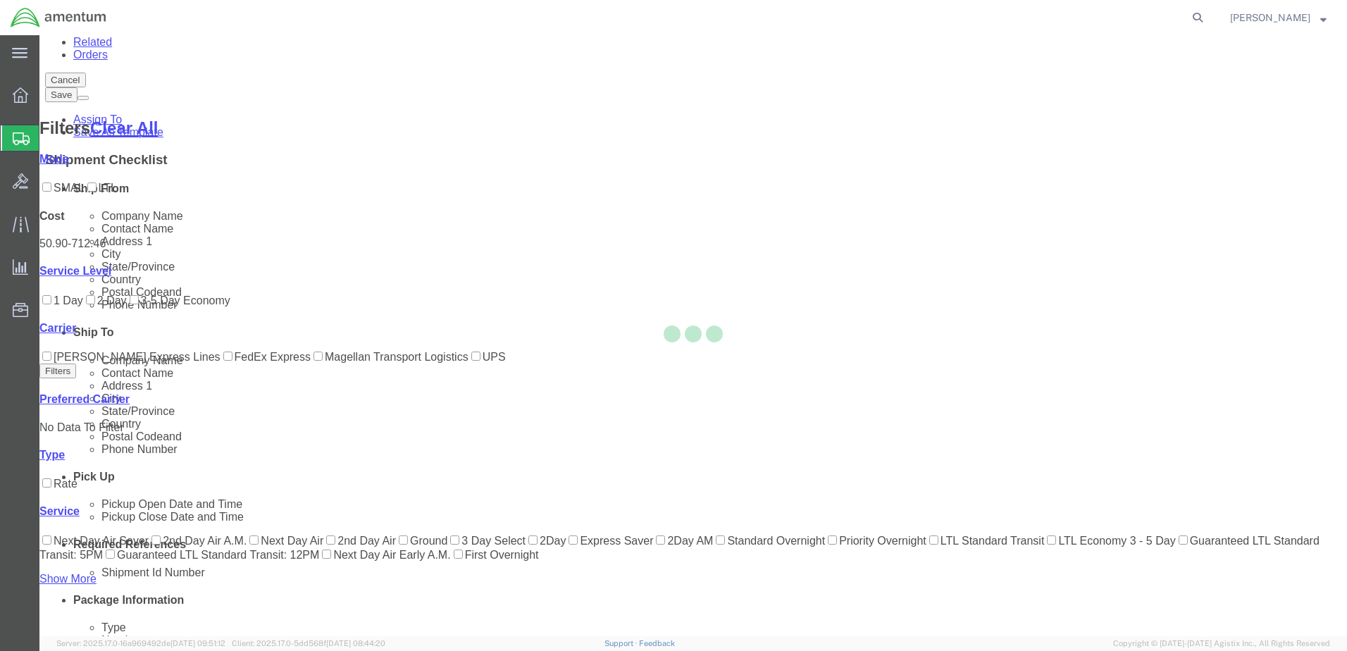
scroll to position [191, 0]
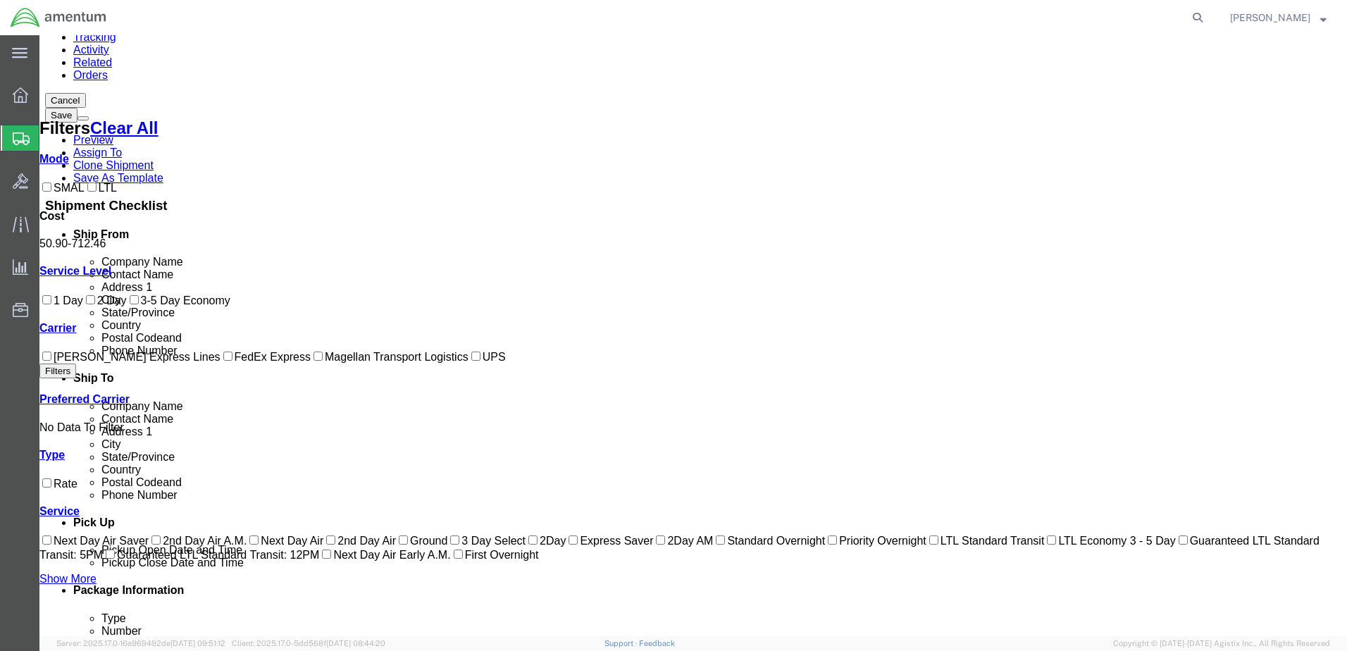
checkbox input "true"
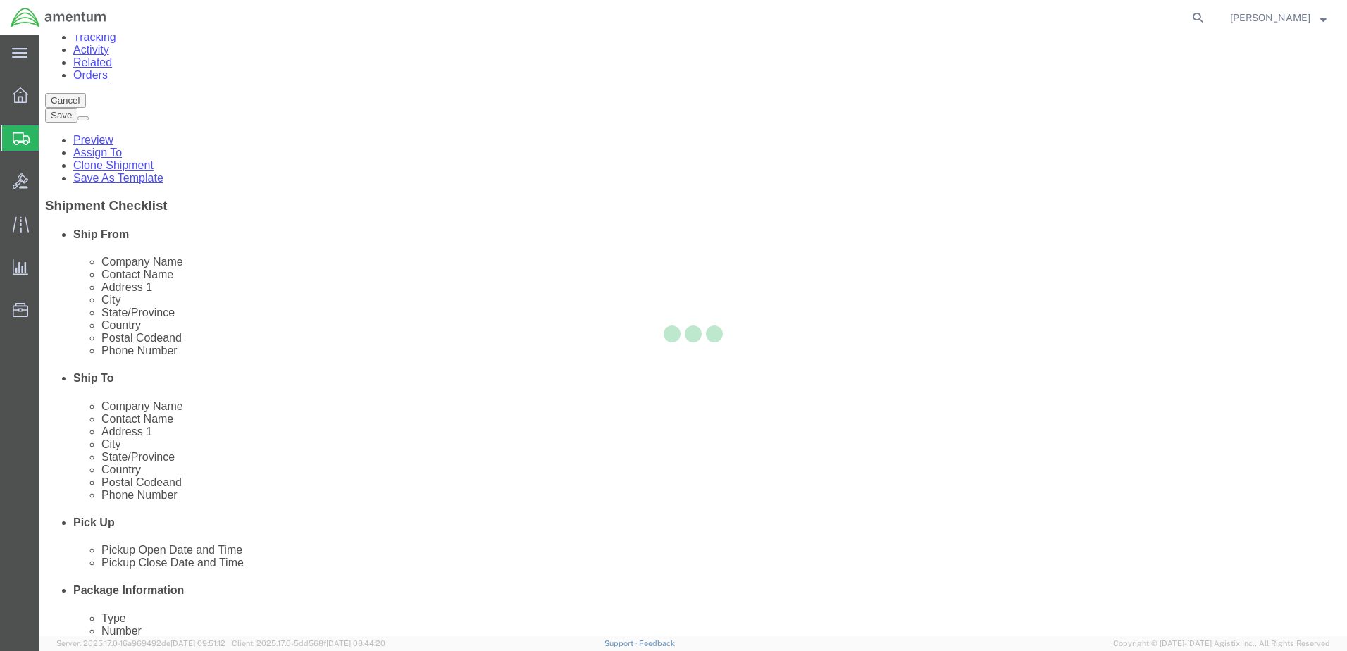
scroll to position [0, 0]
